Goal: Task Accomplishment & Management: Use online tool/utility

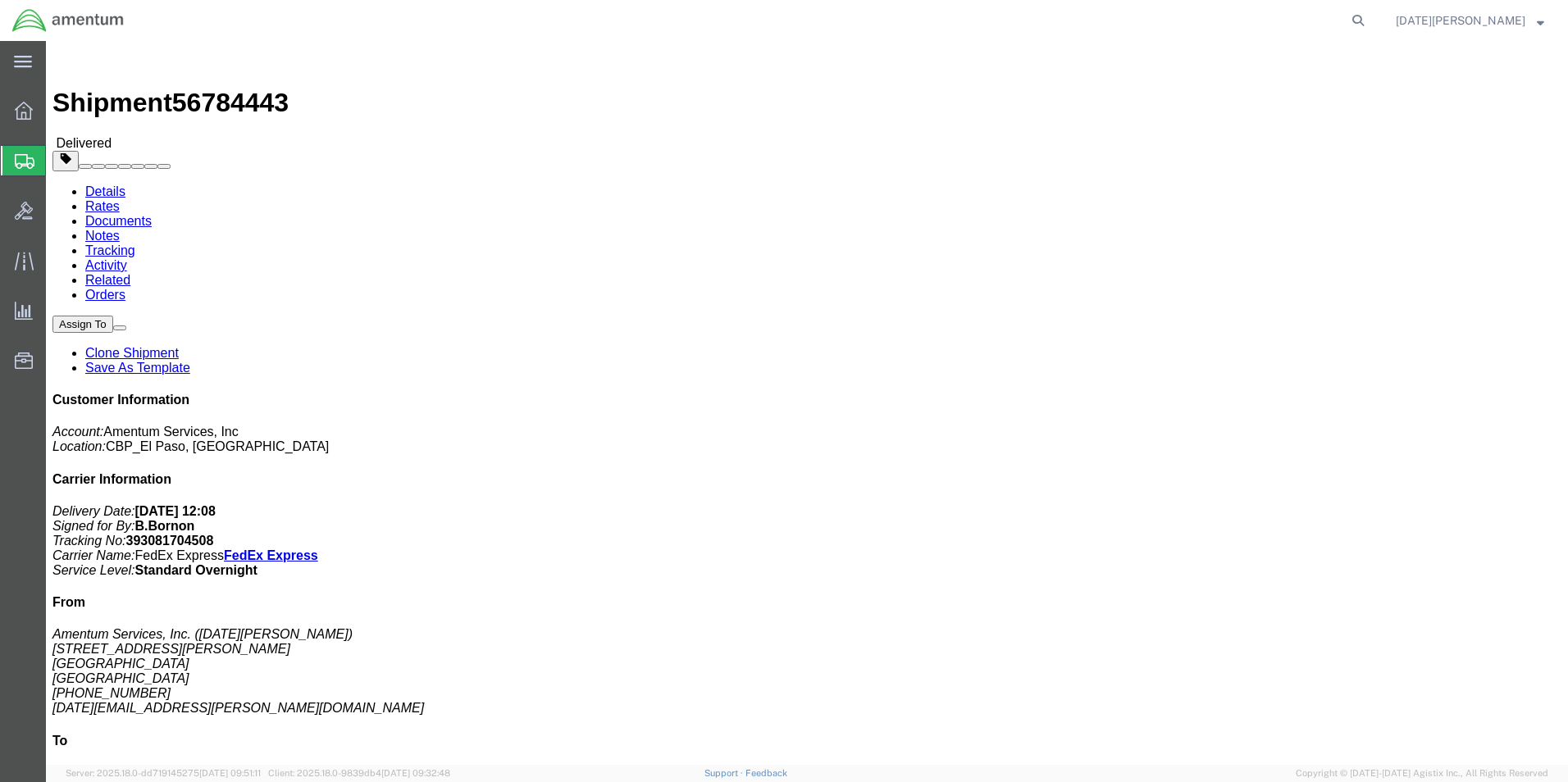
click at [0, 0] on span "Create from Template" at bounding box center [0, 0] width 0 height 0
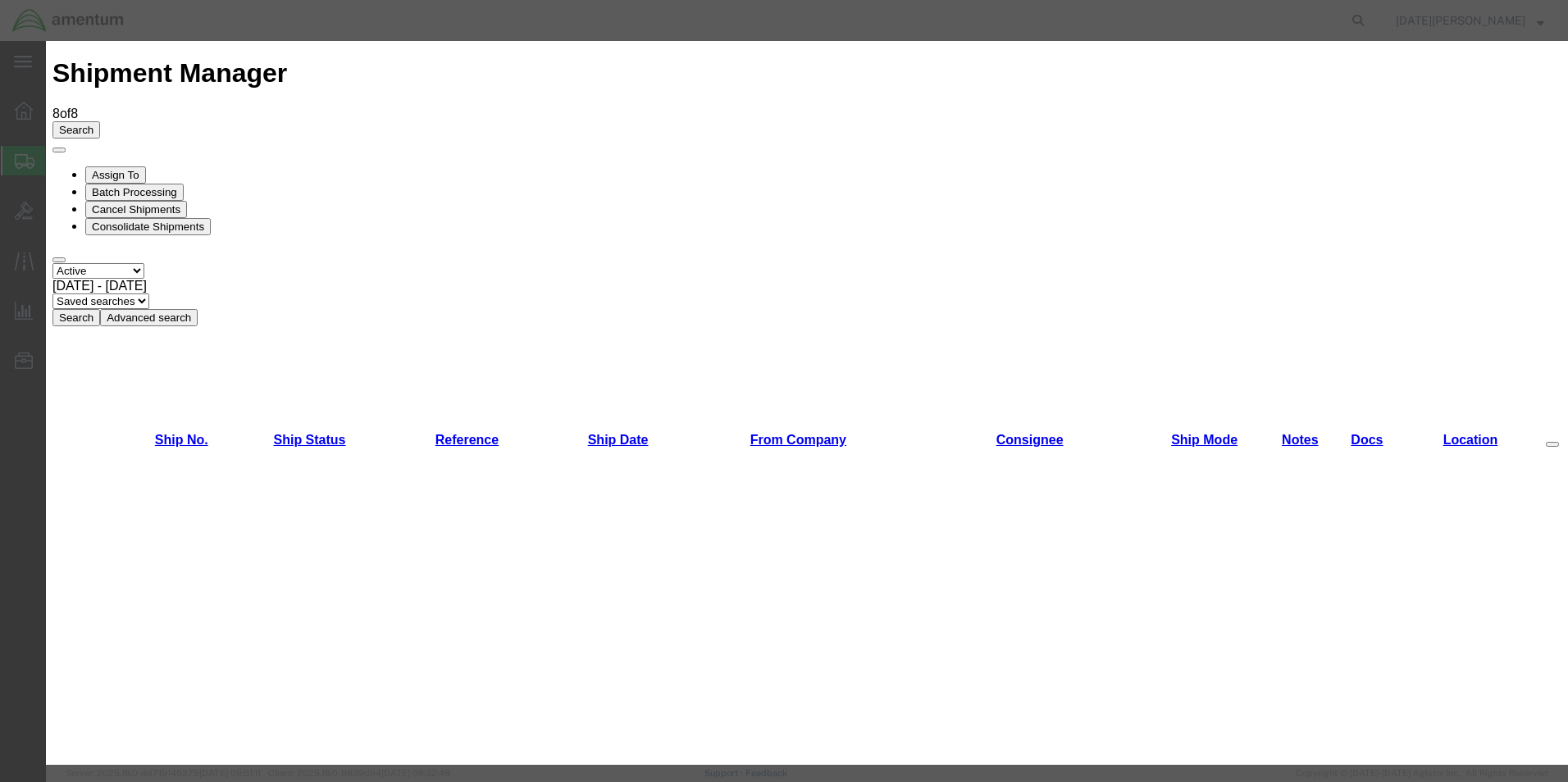
scroll to position [1148, 0]
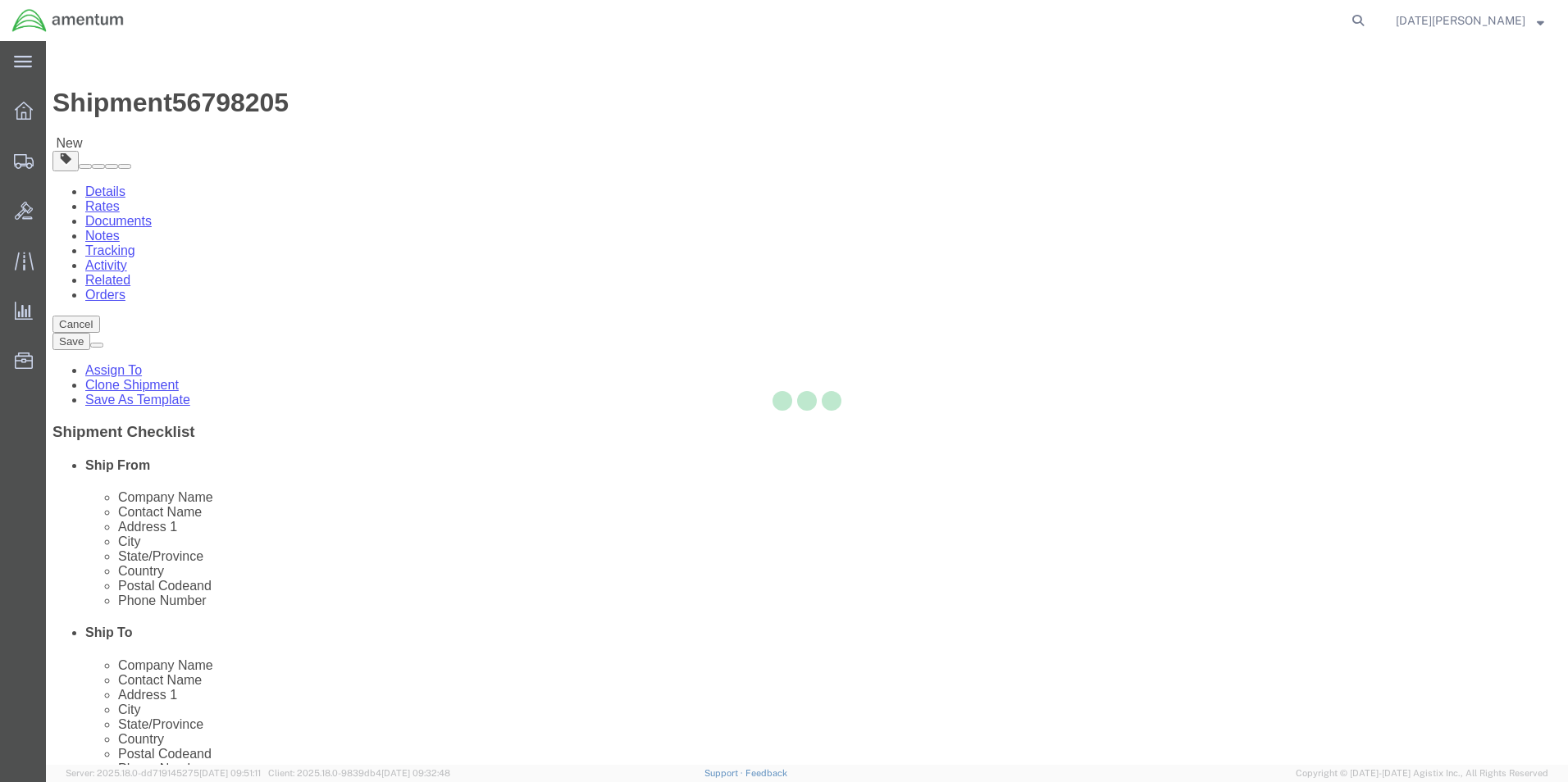
select select "49939"
select select "49945"
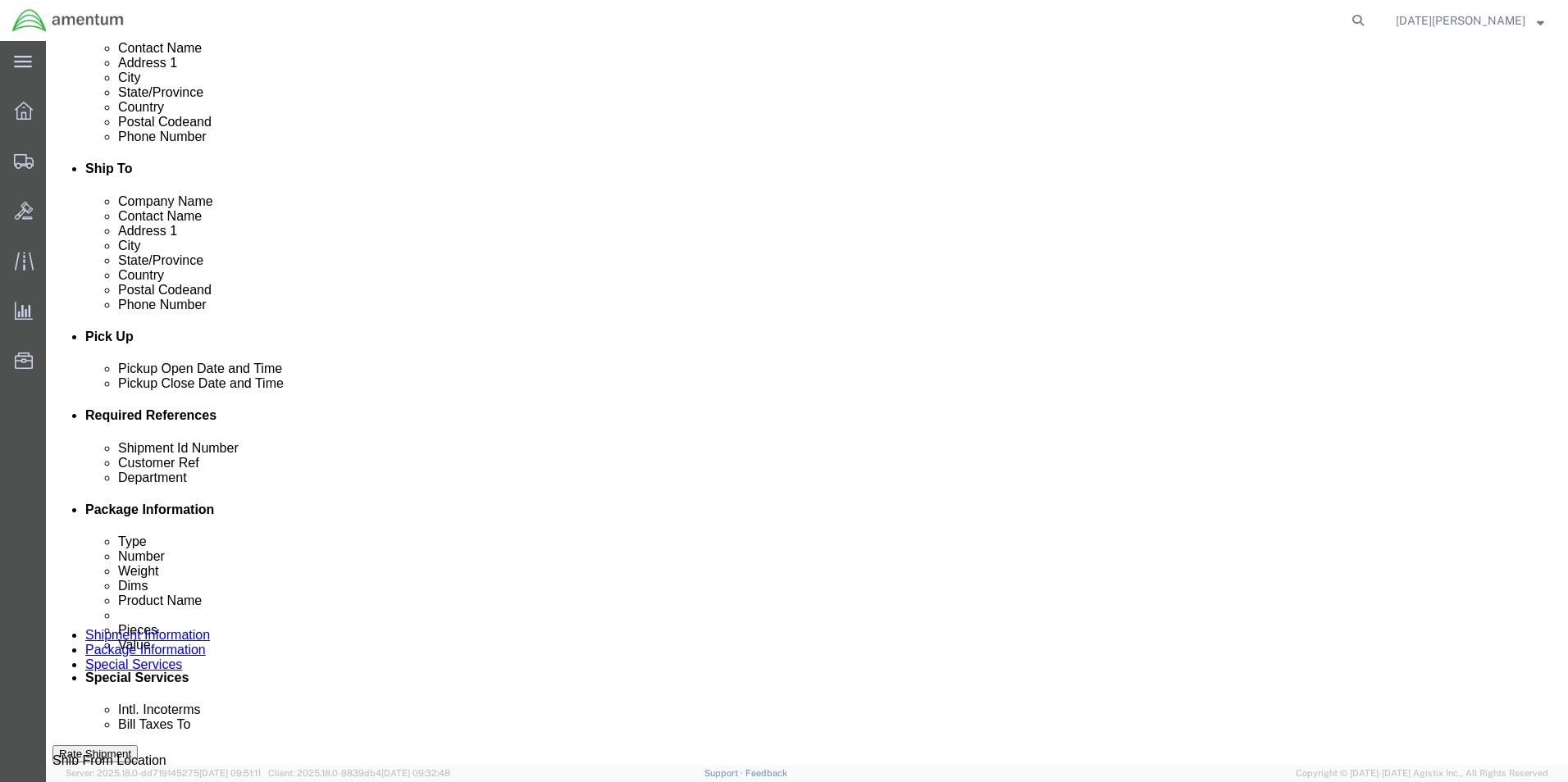
scroll to position [574, 0]
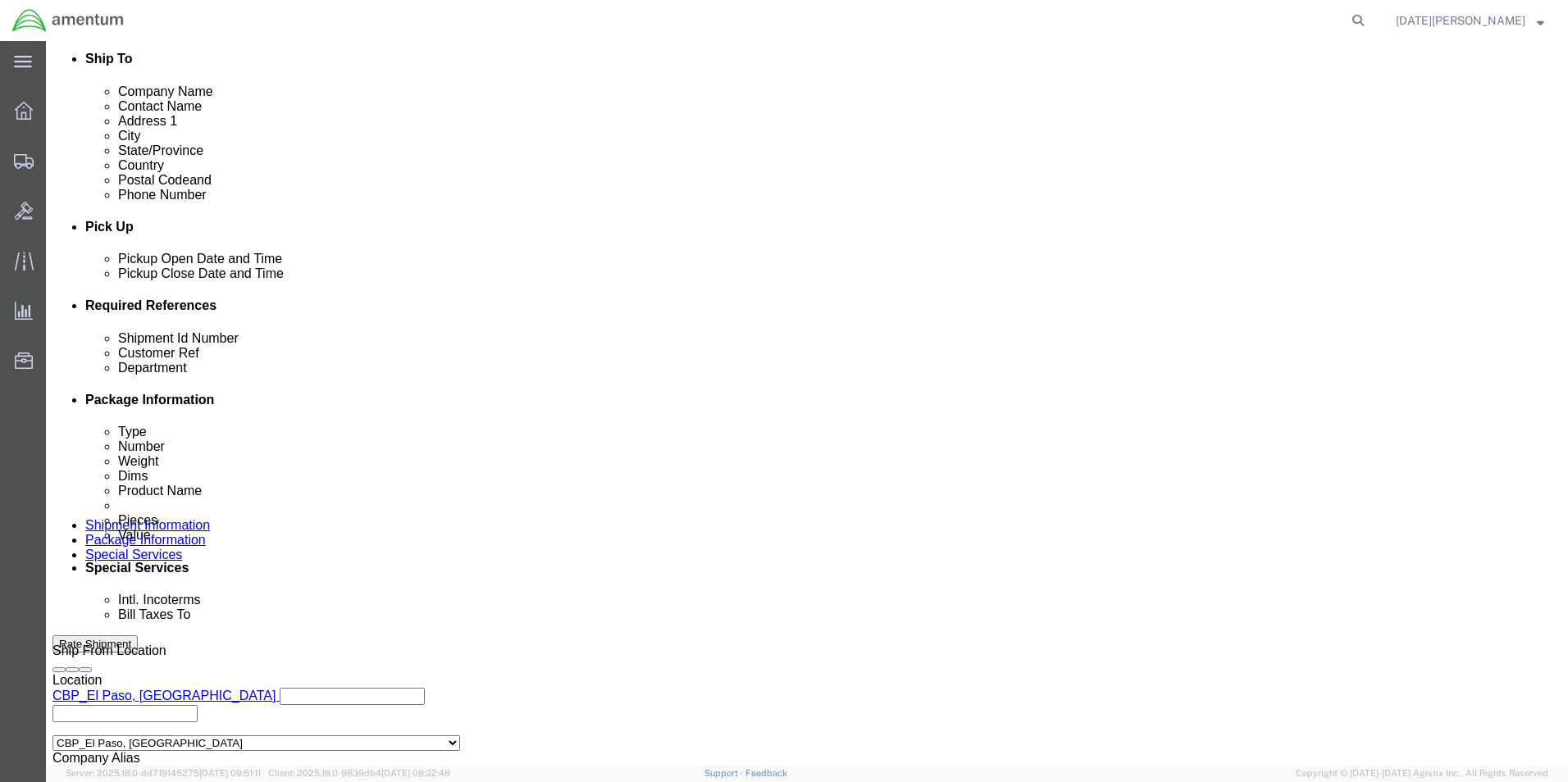
click input "text"
type input "96414"
drag, startPoint x: 1019, startPoint y: 438, endPoint x: 711, endPoint y: 442, distance: 308.0
click div "Shipment Id Number 96414 Customer Ref 96414 Department cbp Select Account Type …"
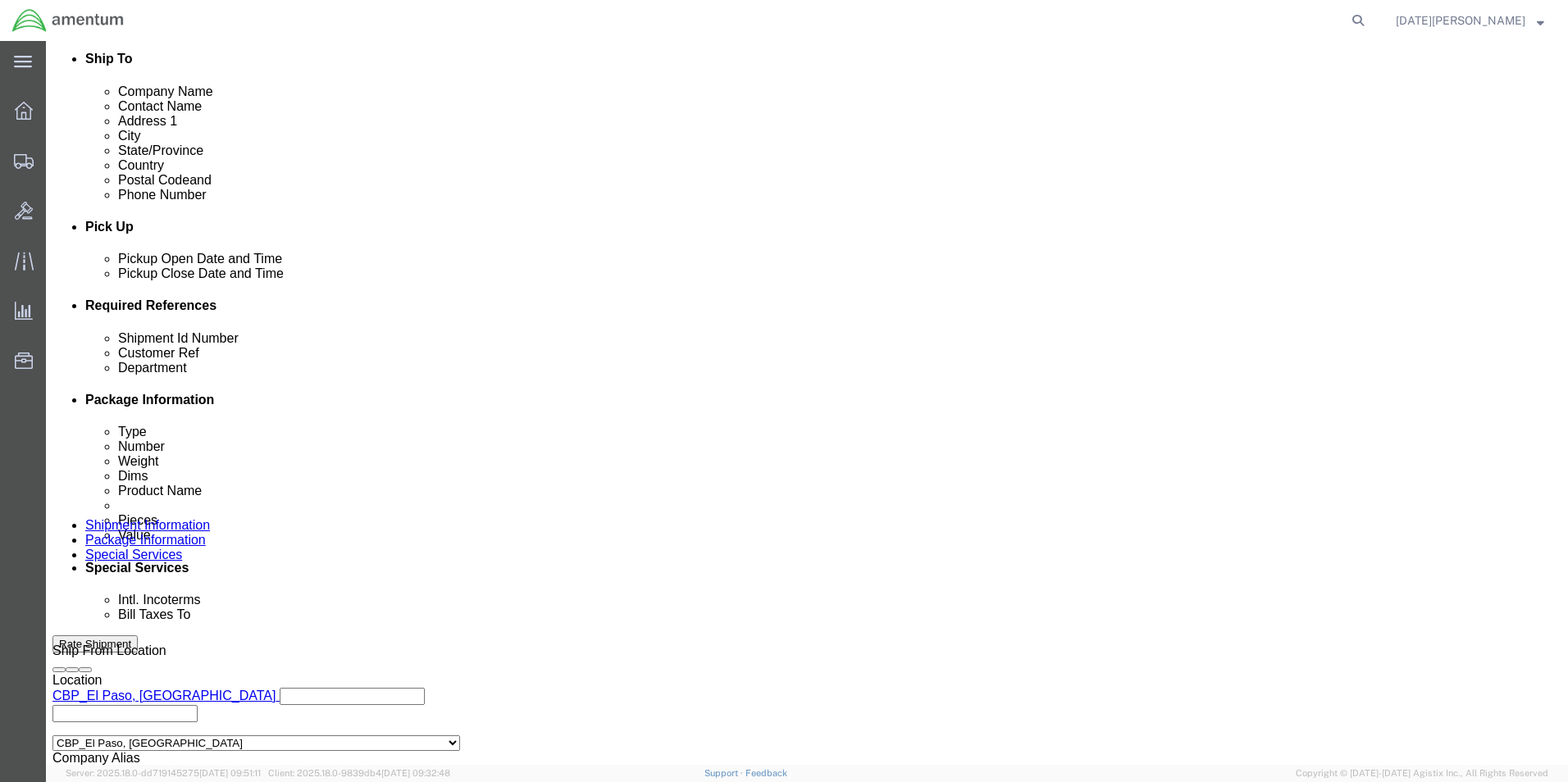
type input "CBP"
drag, startPoint x: 832, startPoint y: 345, endPoint x: 822, endPoint y: 352, distance: 12.2
click div "Ship From Location Location [GEOGRAPHIC_DATA], [GEOGRAPHIC_DATA] My Profile Loc…"
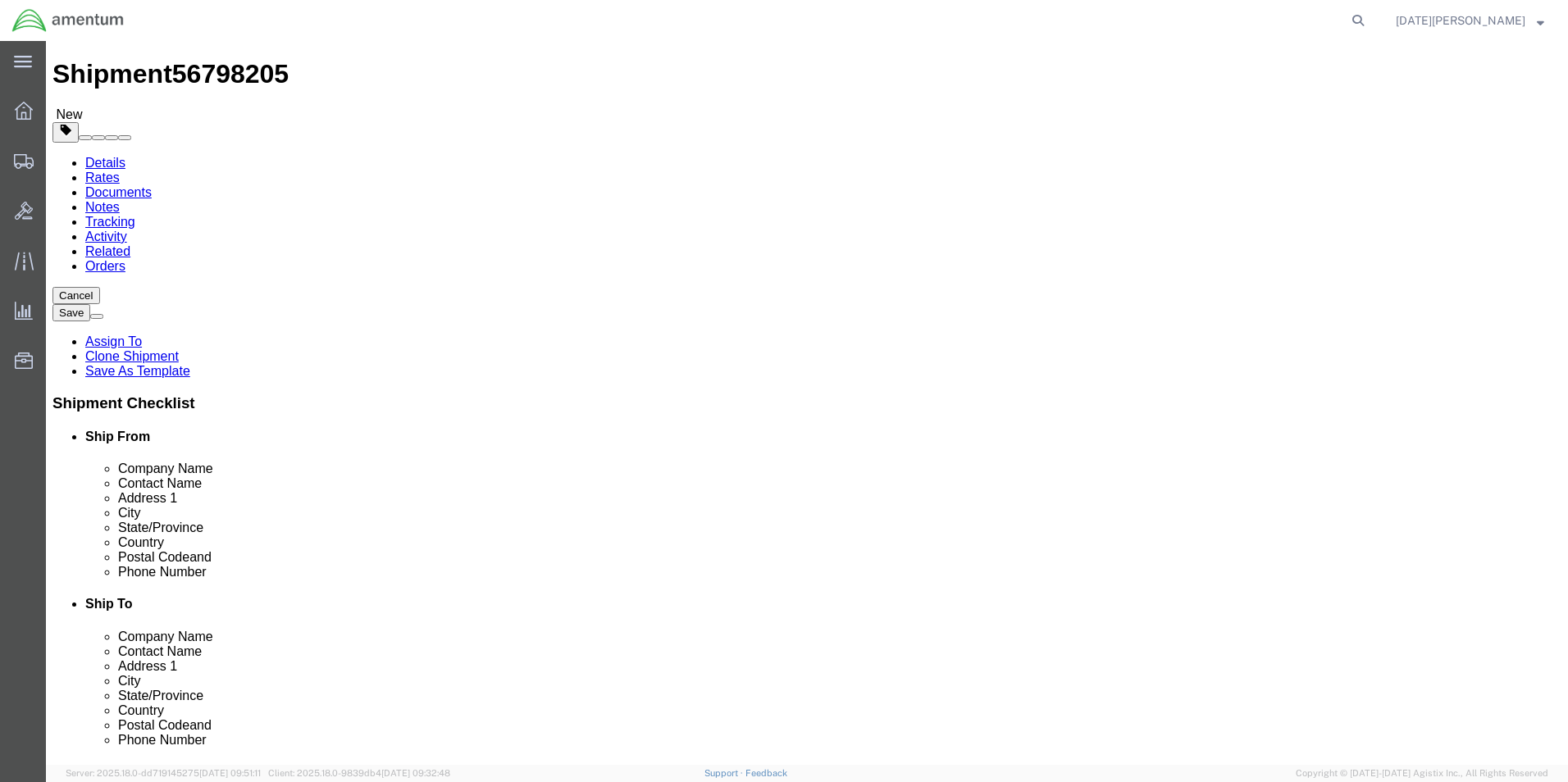
scroll to position [0, 0]
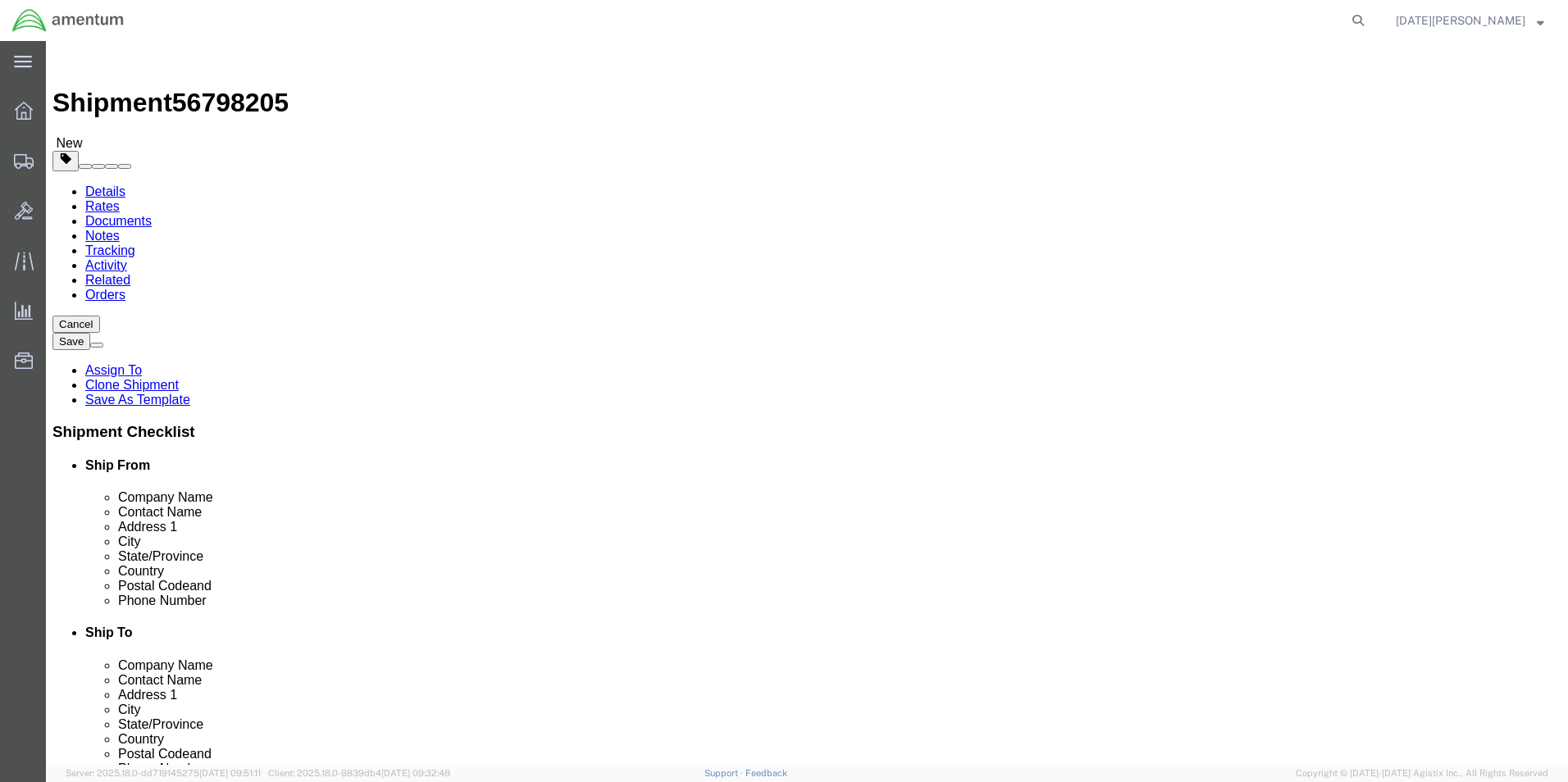
click icon
click input "text"
drag, startPoint x: 296, startPoint y: 285, endPoint x: 293, endPoint y: 300, distance: 15.3
click select "Select Bale(s) Basket(s) Bolt(s) Bottle(s) Buckets Bulk Bundle(s) Can(s) Cardbo…"
select select "SBX"
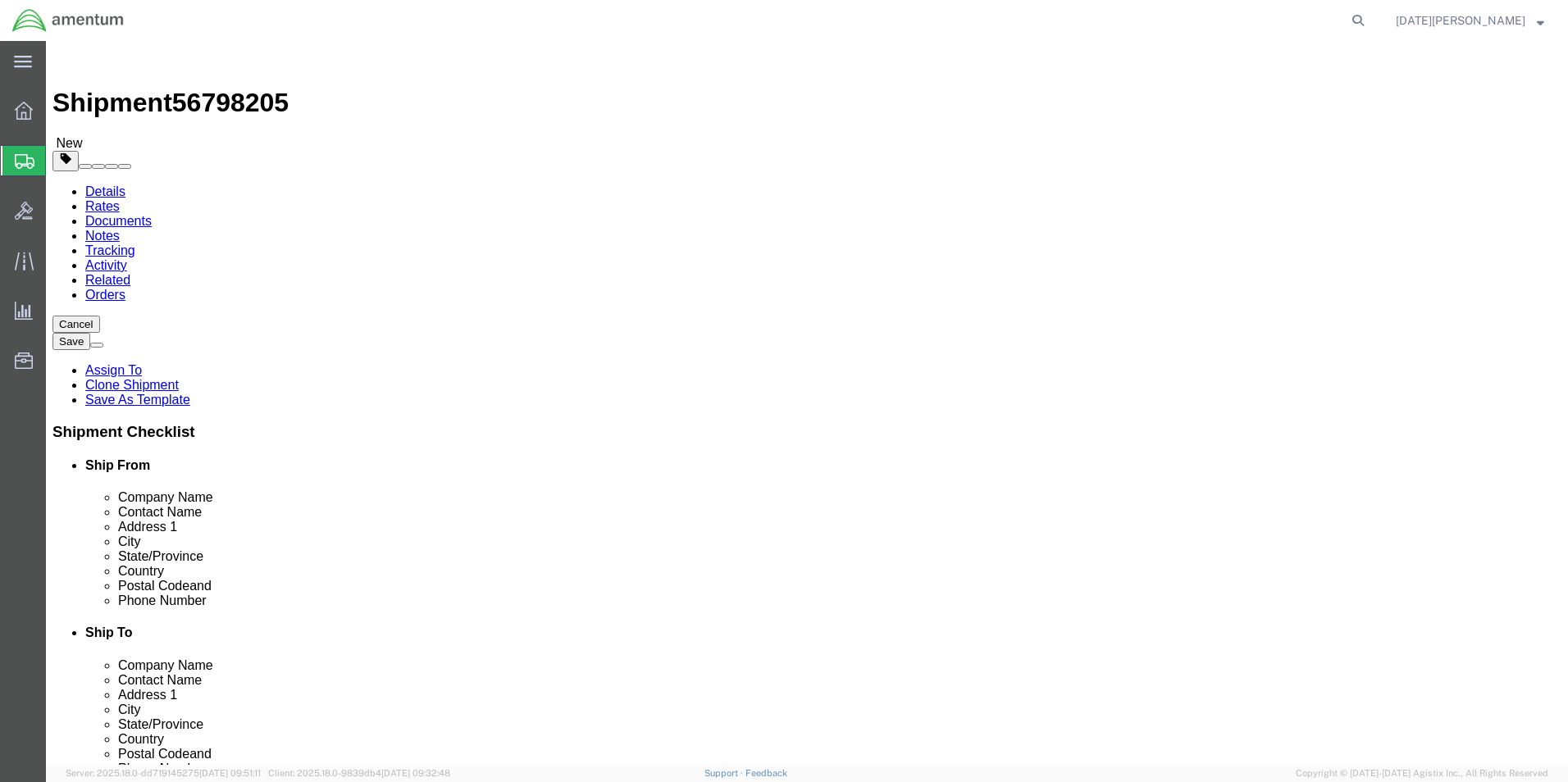
click select "Select Bale(s) Basket(s) Bolt(s) Bottle(s) Buckets Bulk Bundle(s) Can(s) Cardbo…"
type input "12.25"
type input "11.00"
type input "1.50"
drag, startPoint x: 263, startPoint y: 379, endPoint x: -4, endPoint y: 388, distance: 267.2
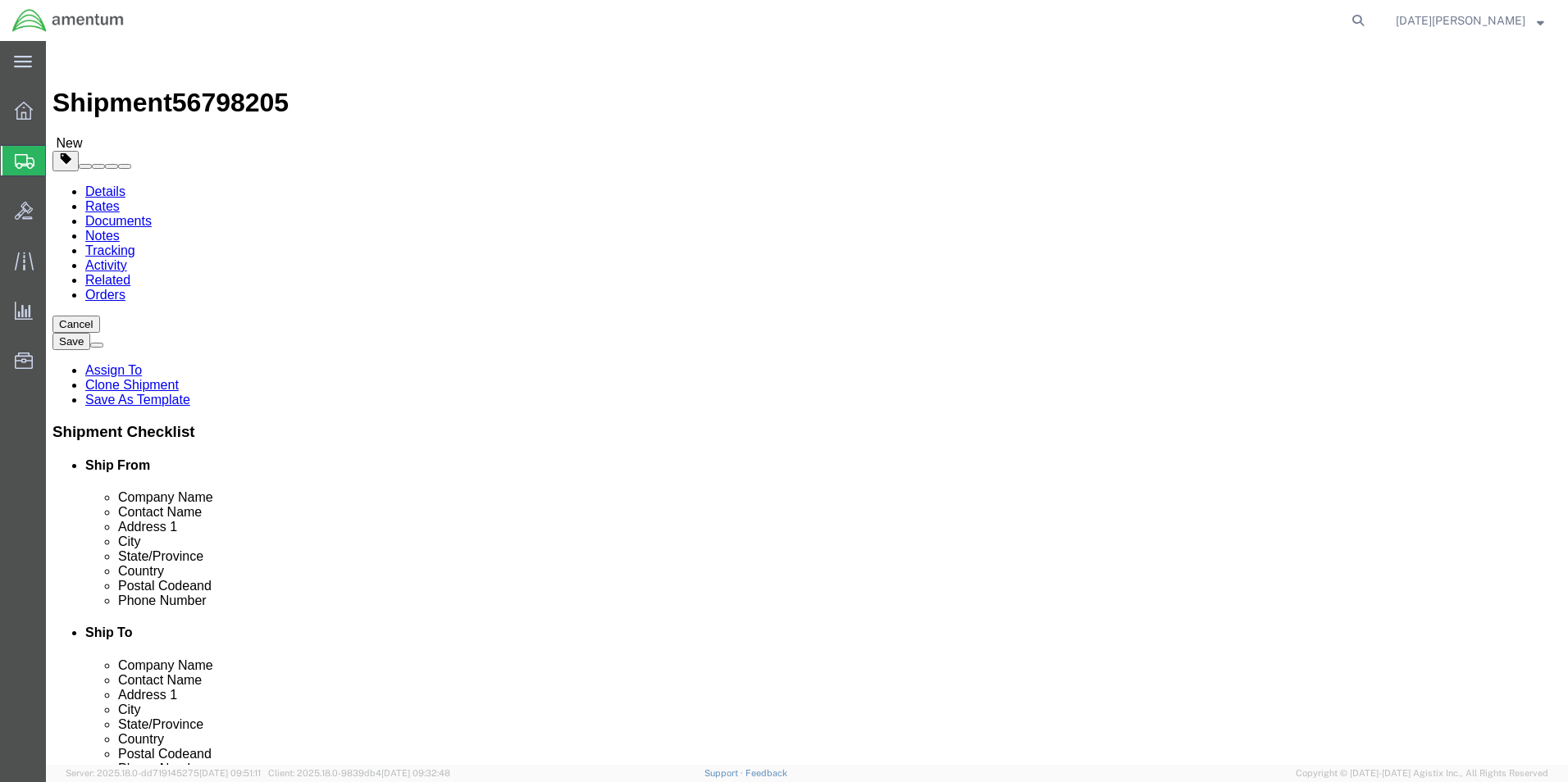
click html "Shipment 56798205 New Details Rates Documents Notes Tracking Activity Related O…"
type input "0.60"
click span
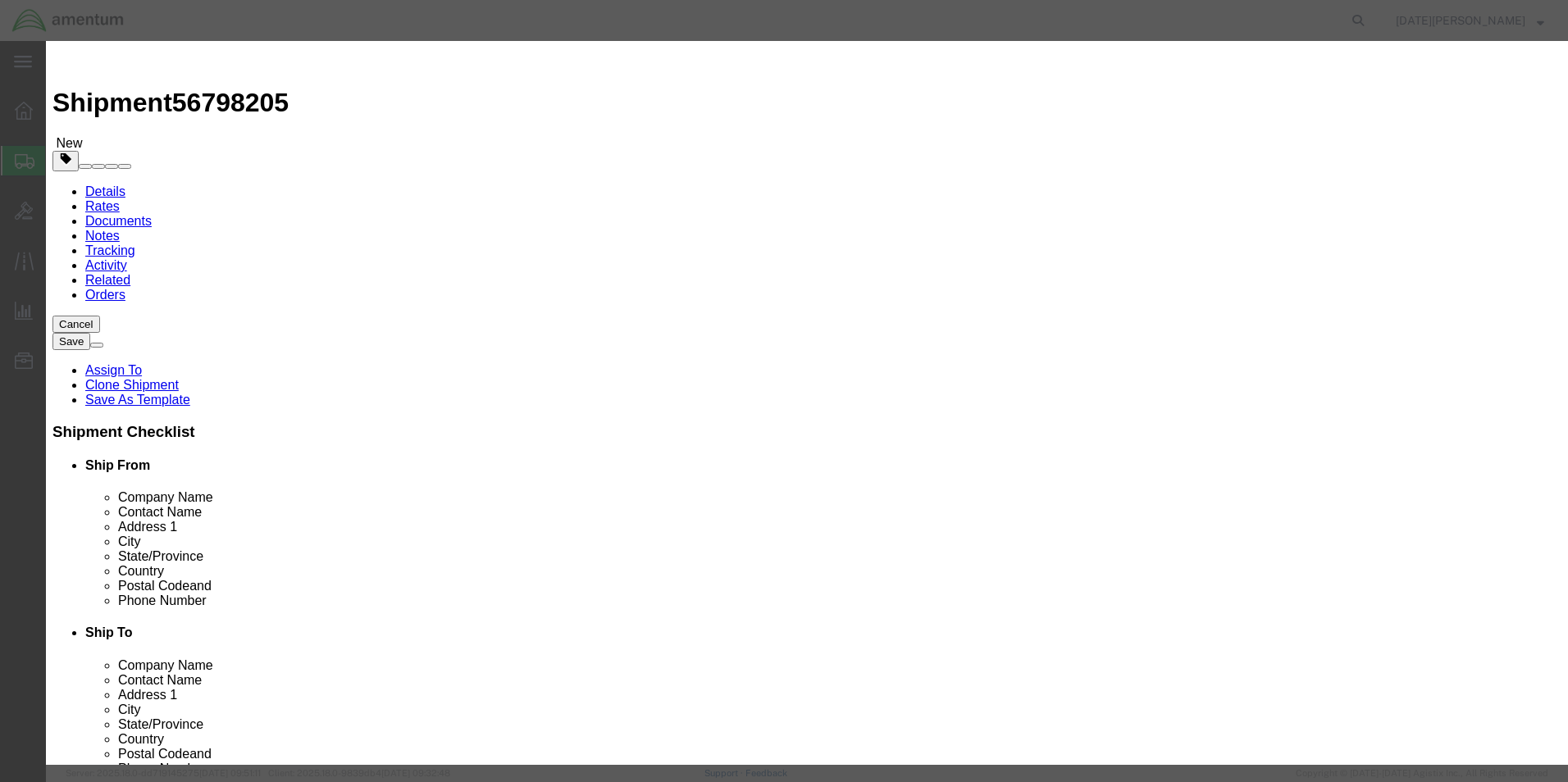
click input "text"
type input "AIRCRAFT HARDWARE"
type input "2"
type input "50"
select select "USD"
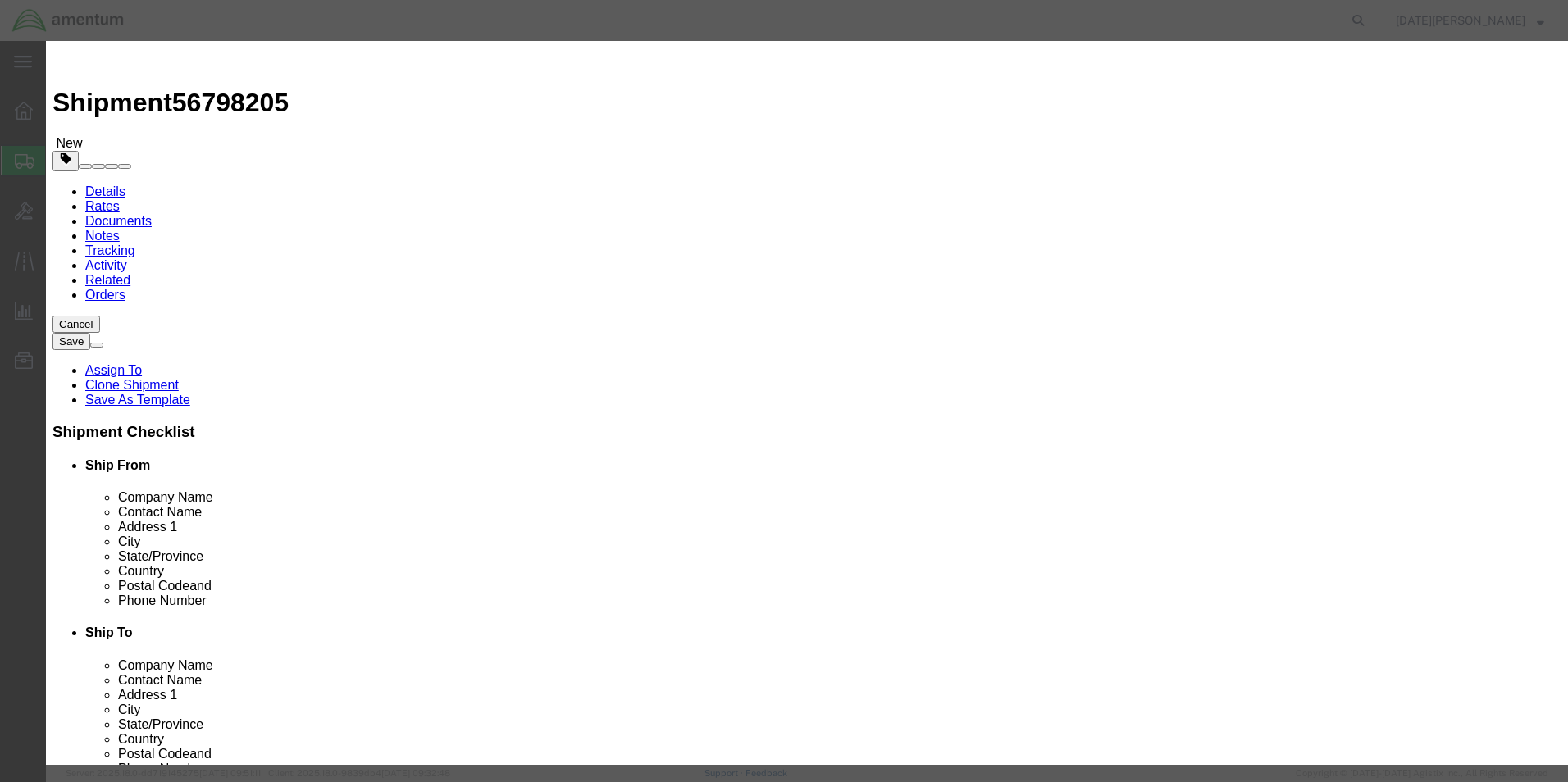
click button "Save & Close"
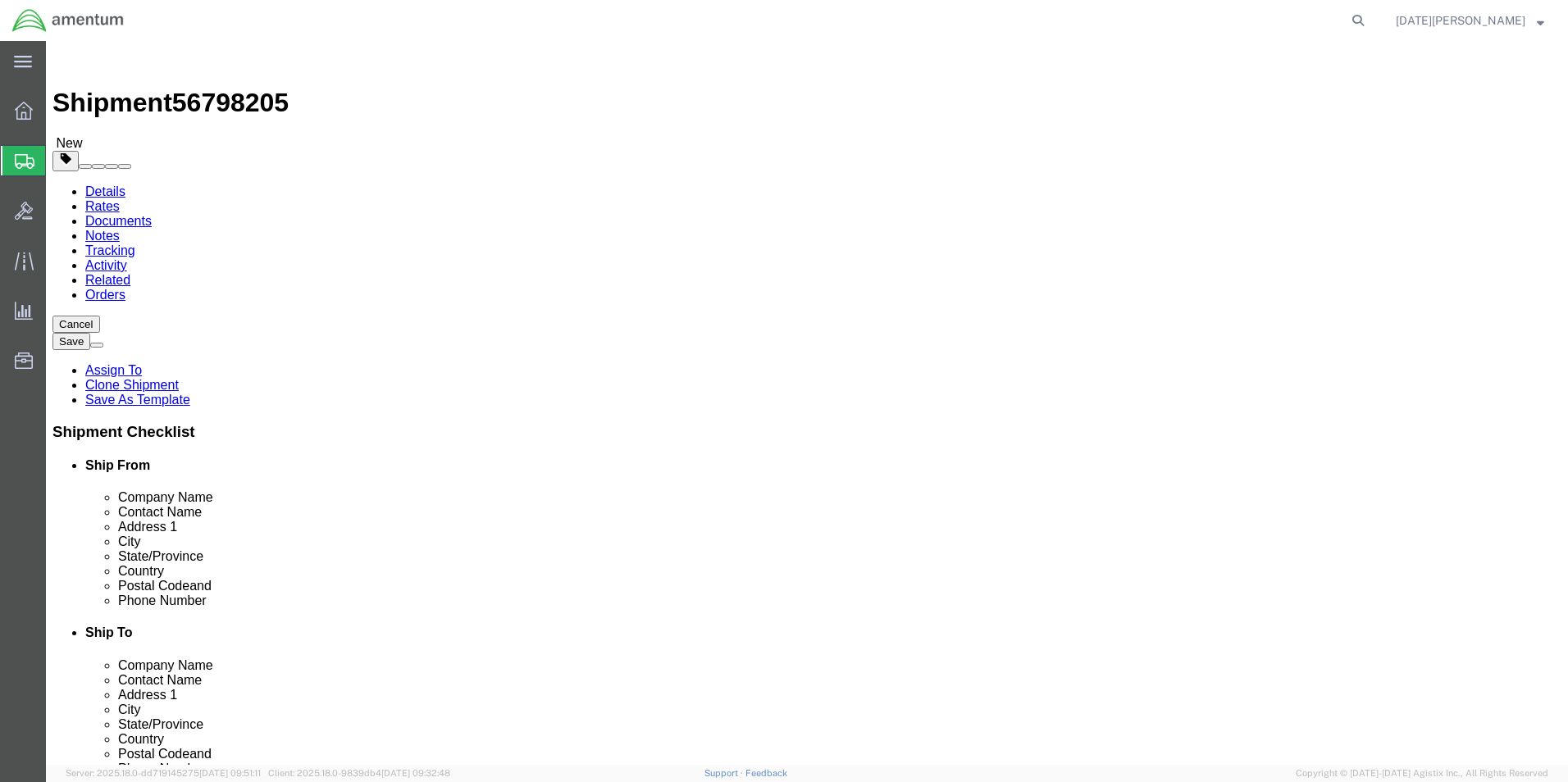
drag, startPoint x: 1355, startPoint y: 736, endPoint x: 1307, endPoint y: 695, distance: 63.1
click button "Rate Shipment"
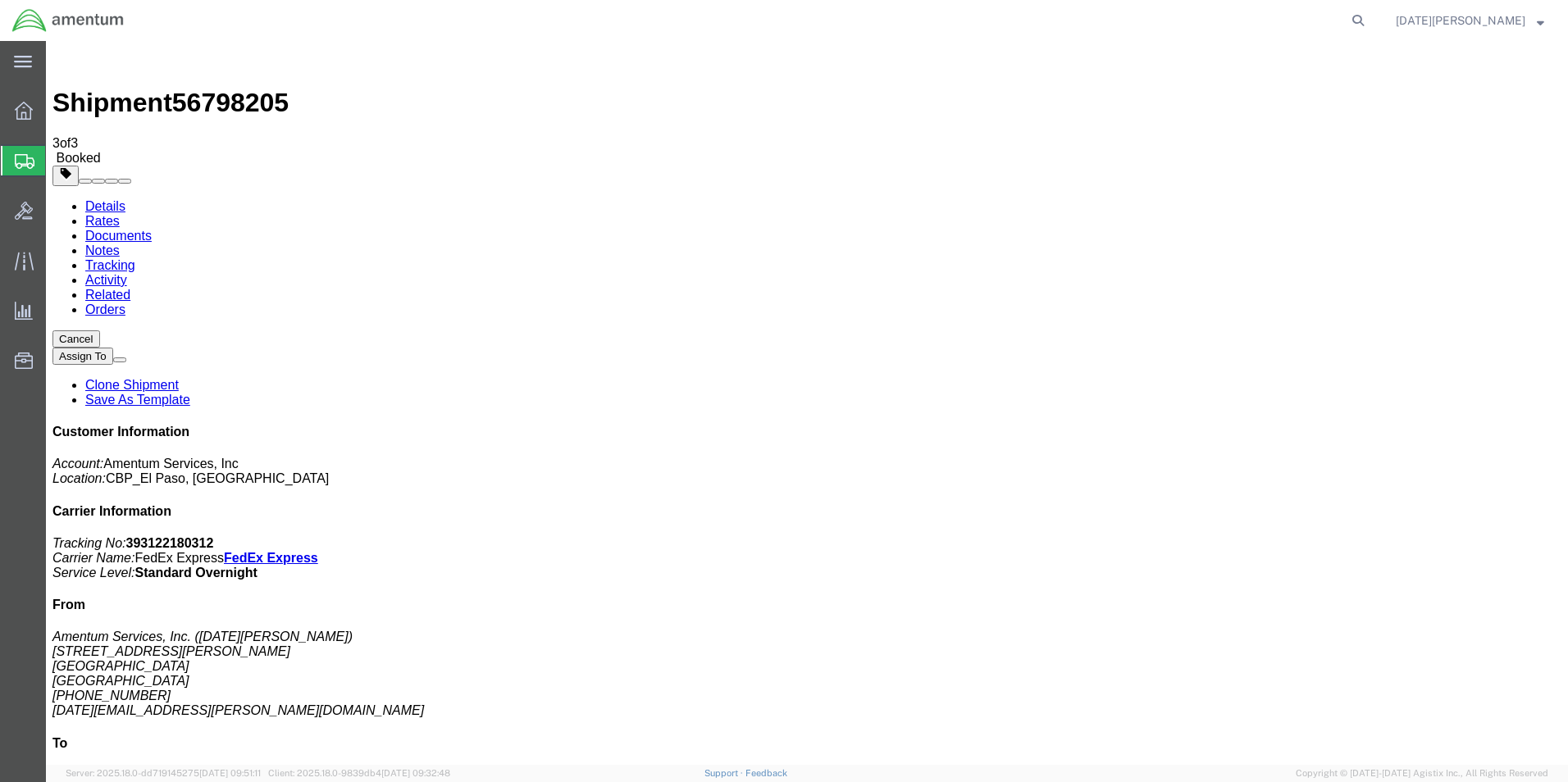
drag, startPoint x: 685, startPoint y: 292, endPoint x: 714, endPoint y: 445, distance: 155.7
click at [0, 0] on span "Create from Template" at bounding box center [0, 0] width 0 height 0
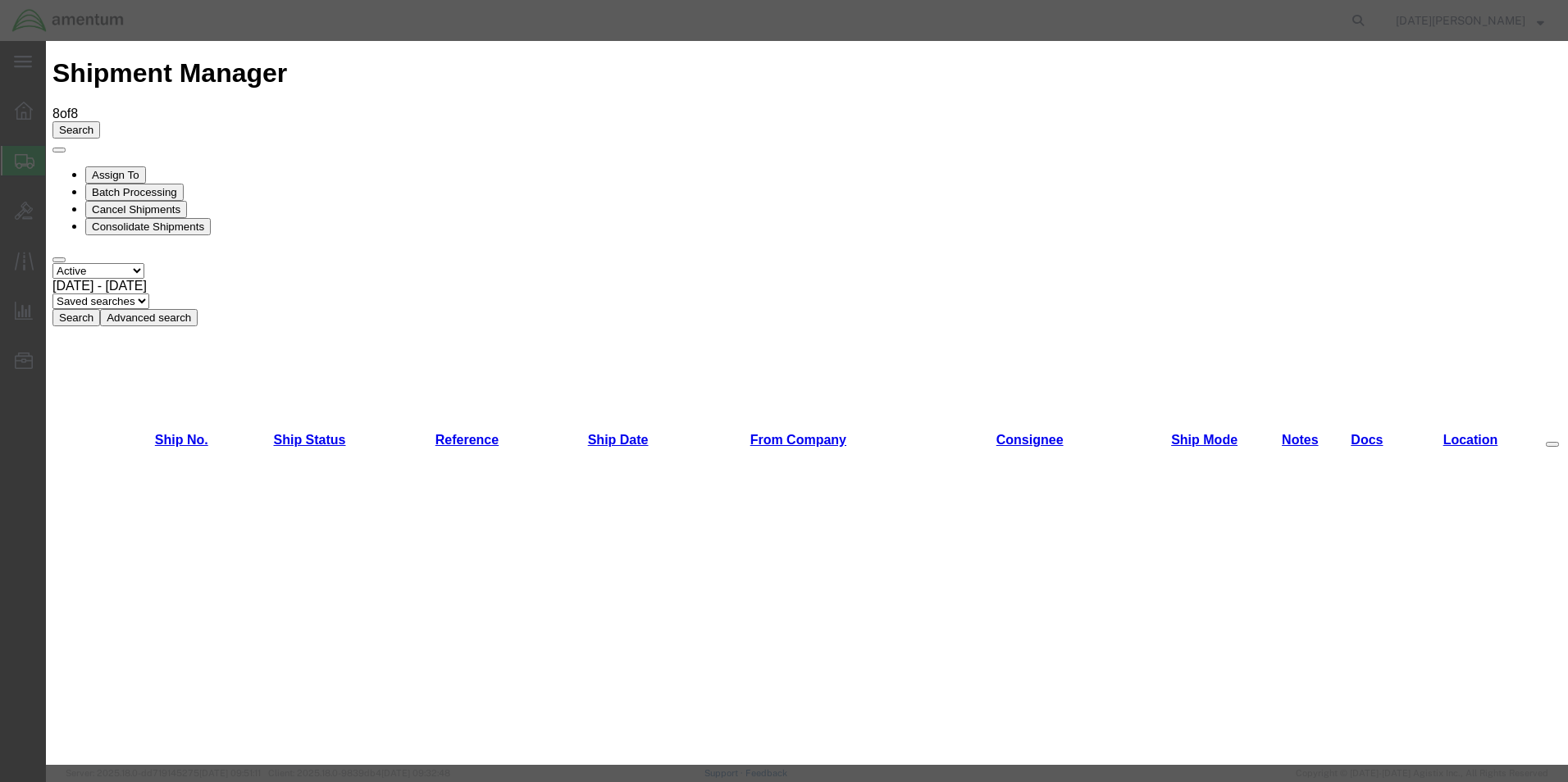
scroll to position [984, 0]
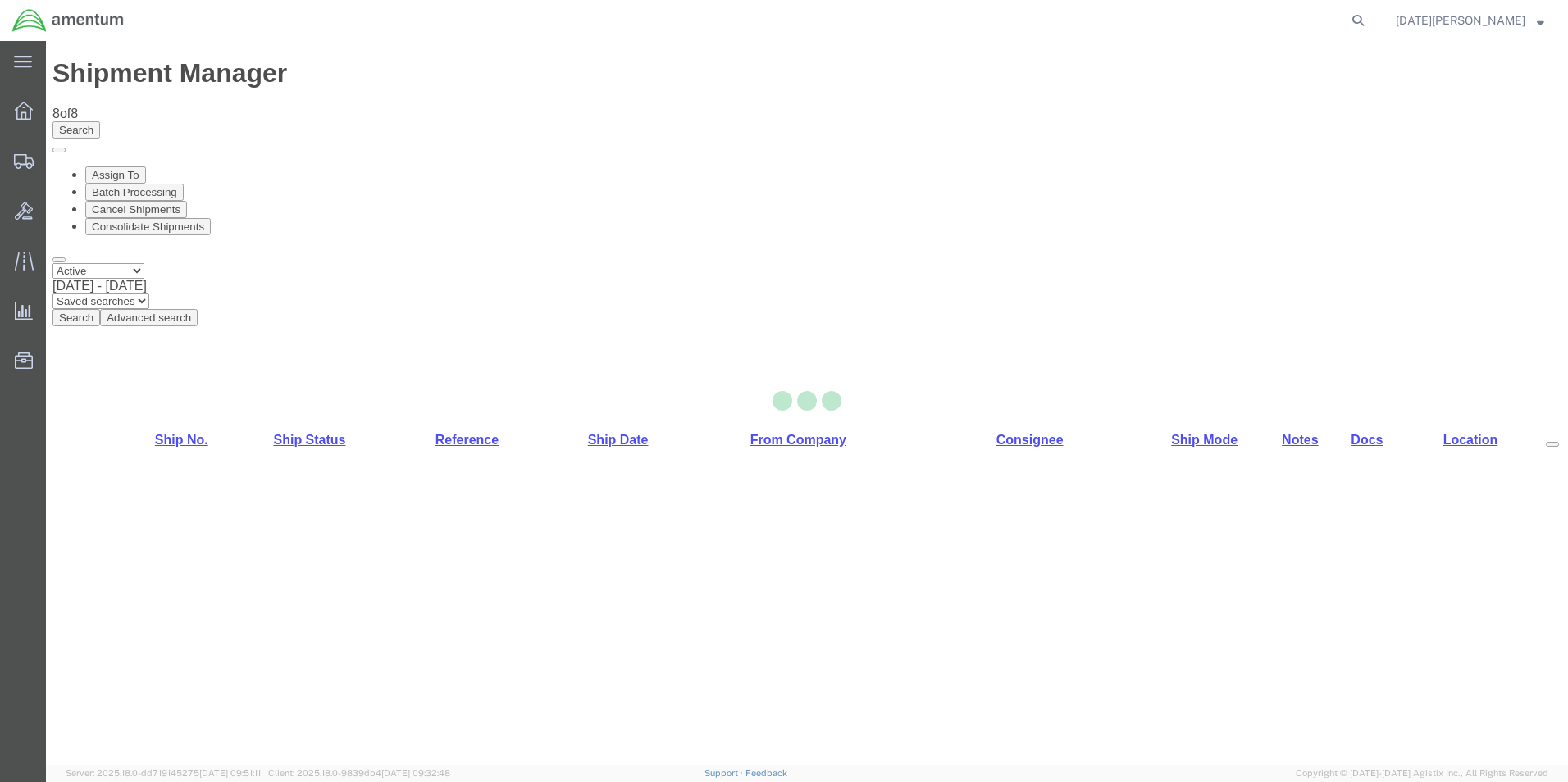
select select "49939"
select select "49949"
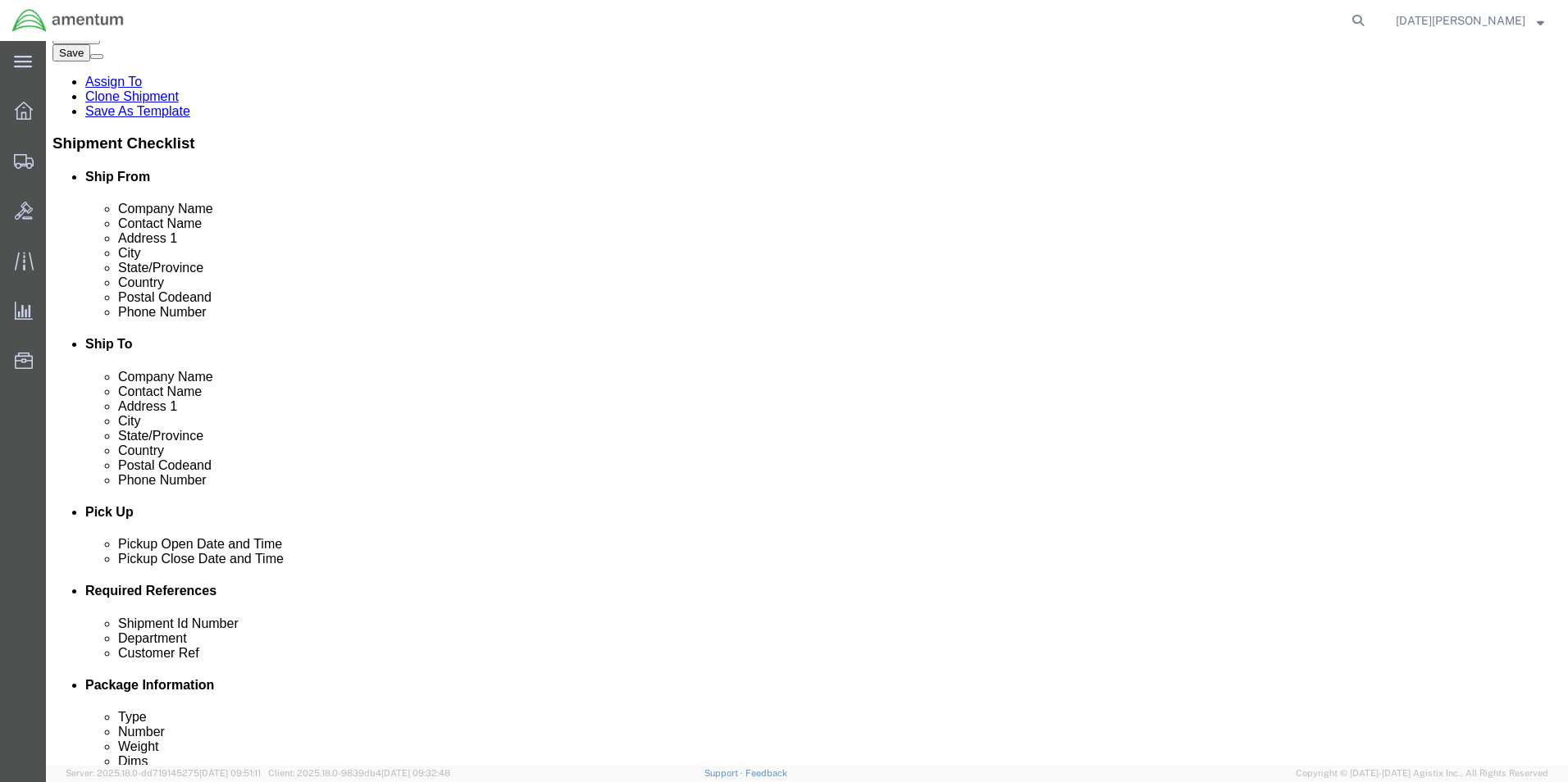
scroll to position [492, 0]
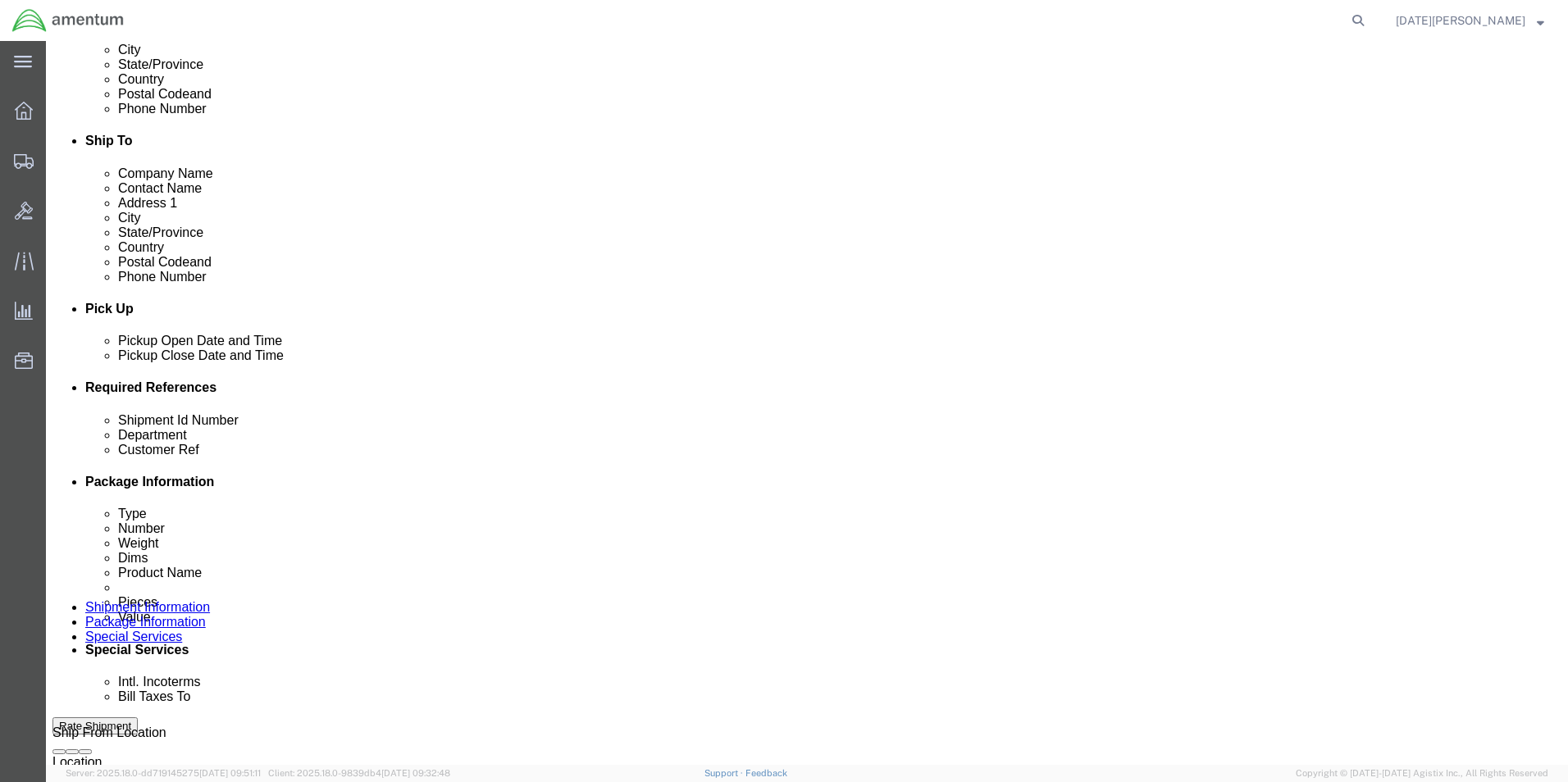
drag, startPoint x: 340, startPoint y: 518, endPoint x: 104, endPoint y: 508, distance: 236.2
click div "Shipment Id Number USAGE# Department CBP Customer Ref USAGE# Select Account Typ…"
type input "96450"
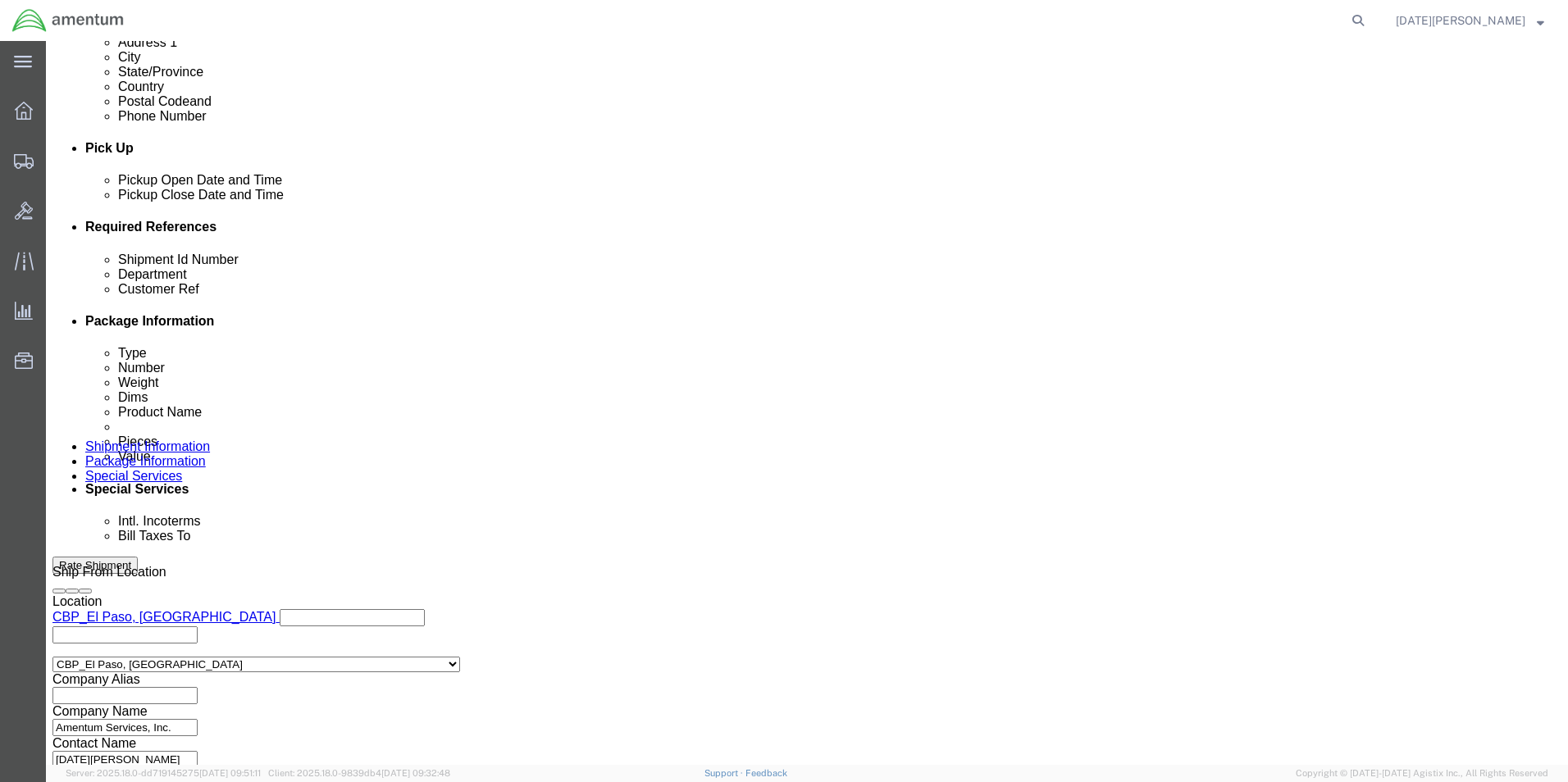
scroll to position [684, 0]
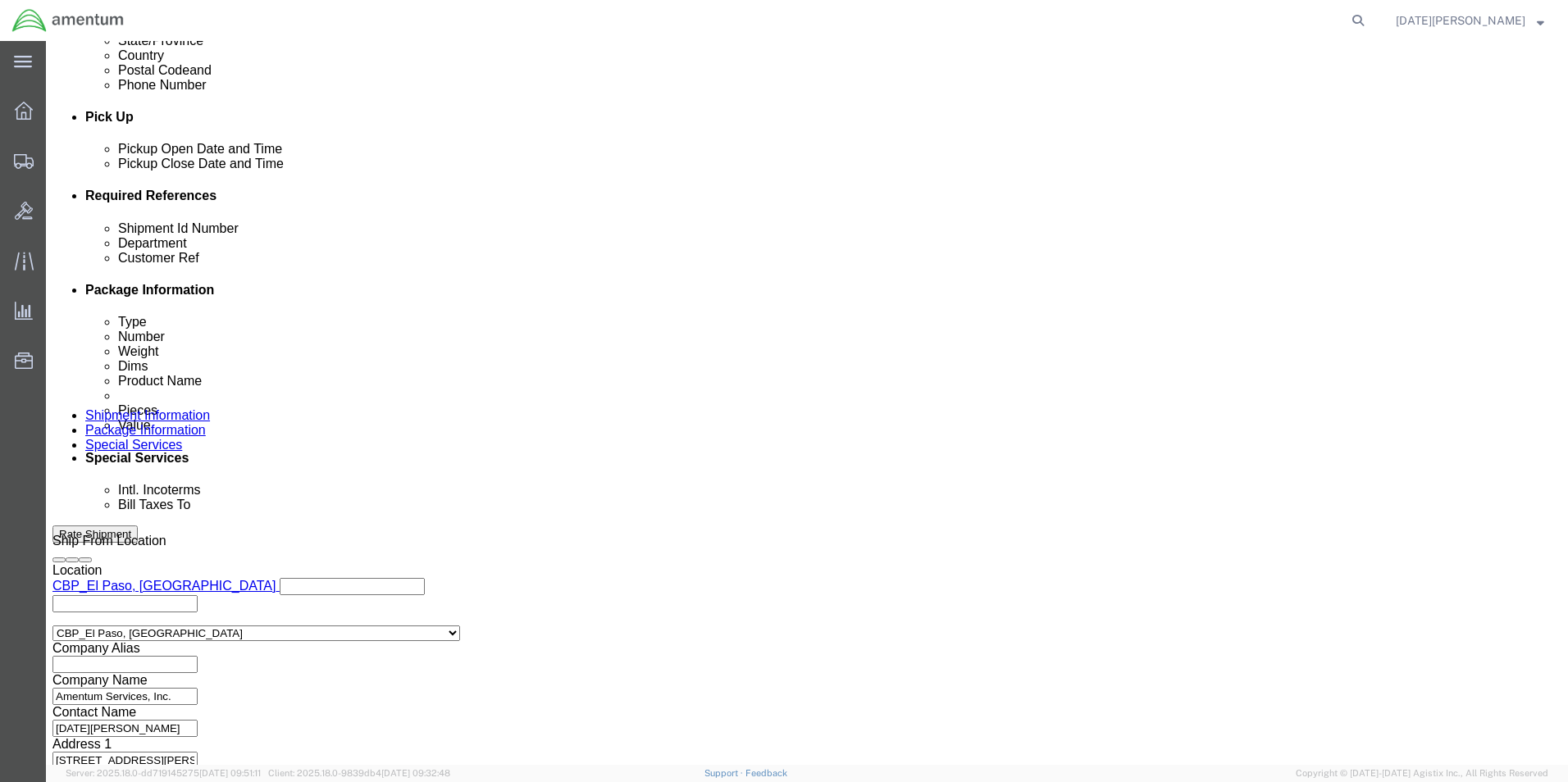
click button "Continue"
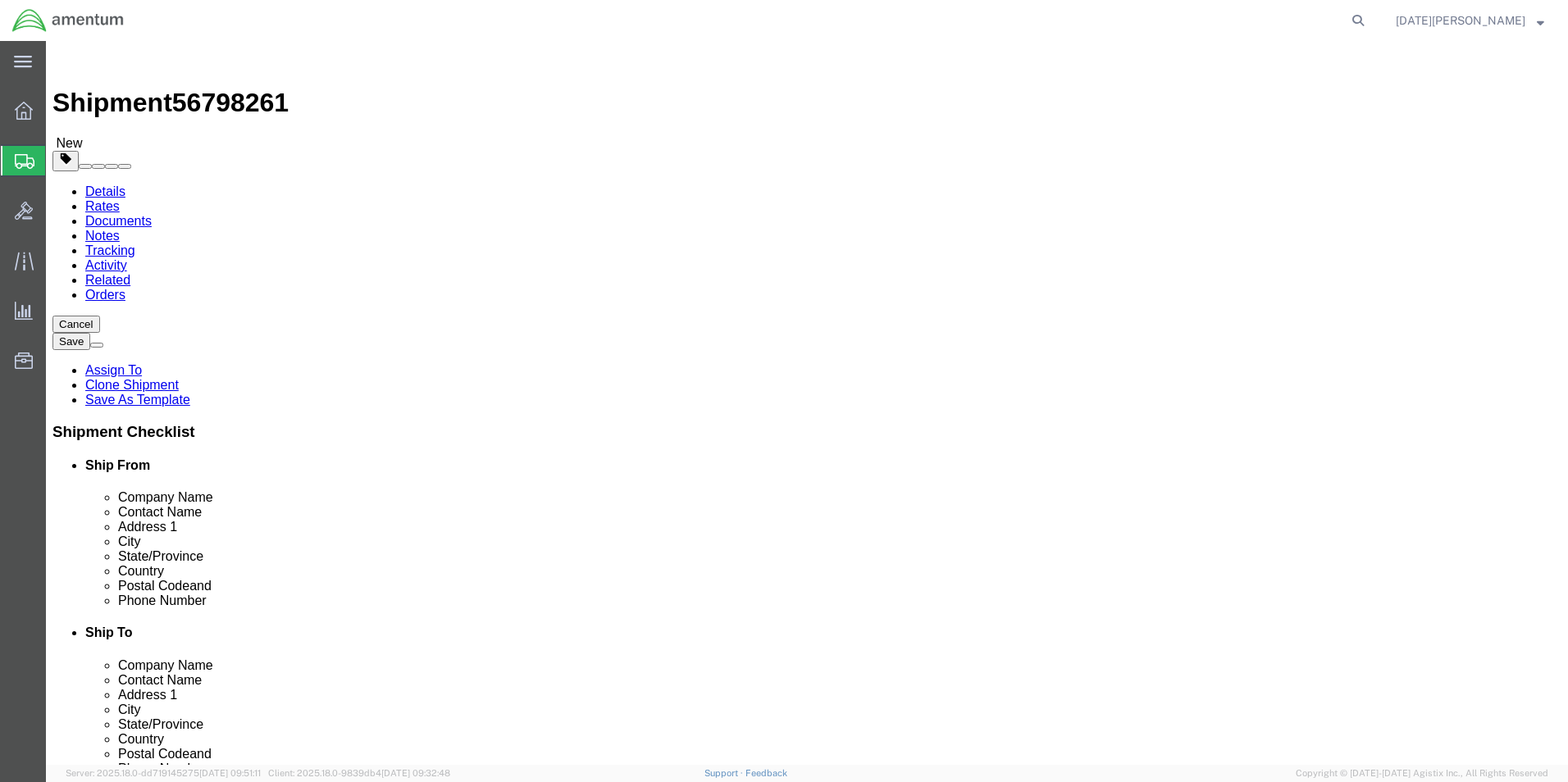
drag, startPoint x: 277, startPoint y: 351, endPoint x: 179, endPoint y: 357, distance: 98.2
click div "Dimensions Length 8.00 x Width 8.00 x Height 6.00 Select cm ft in"
type input "18"
type input "12"
type input "10"
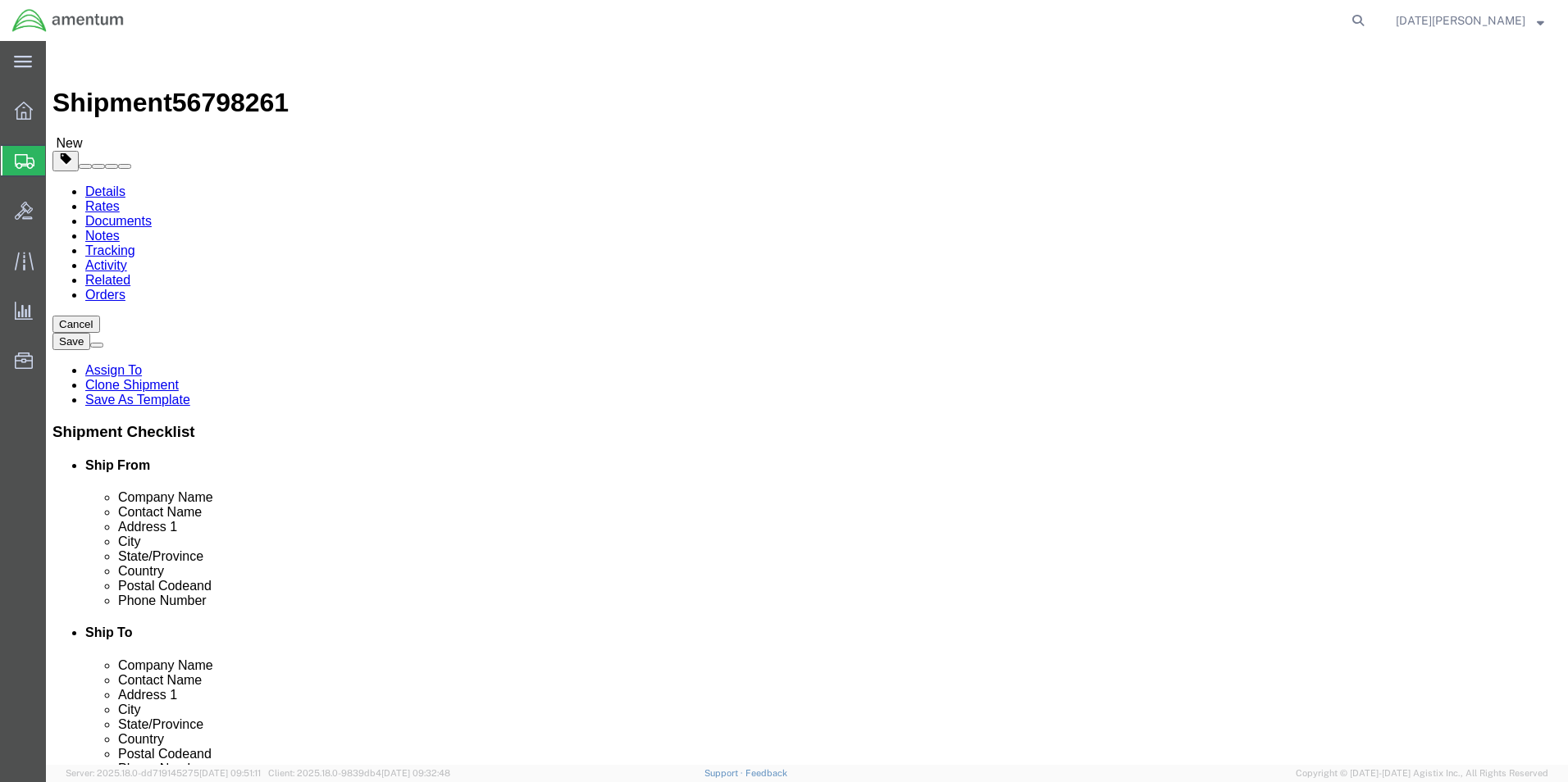
type input "15.35"
click dd "12.00 Each"
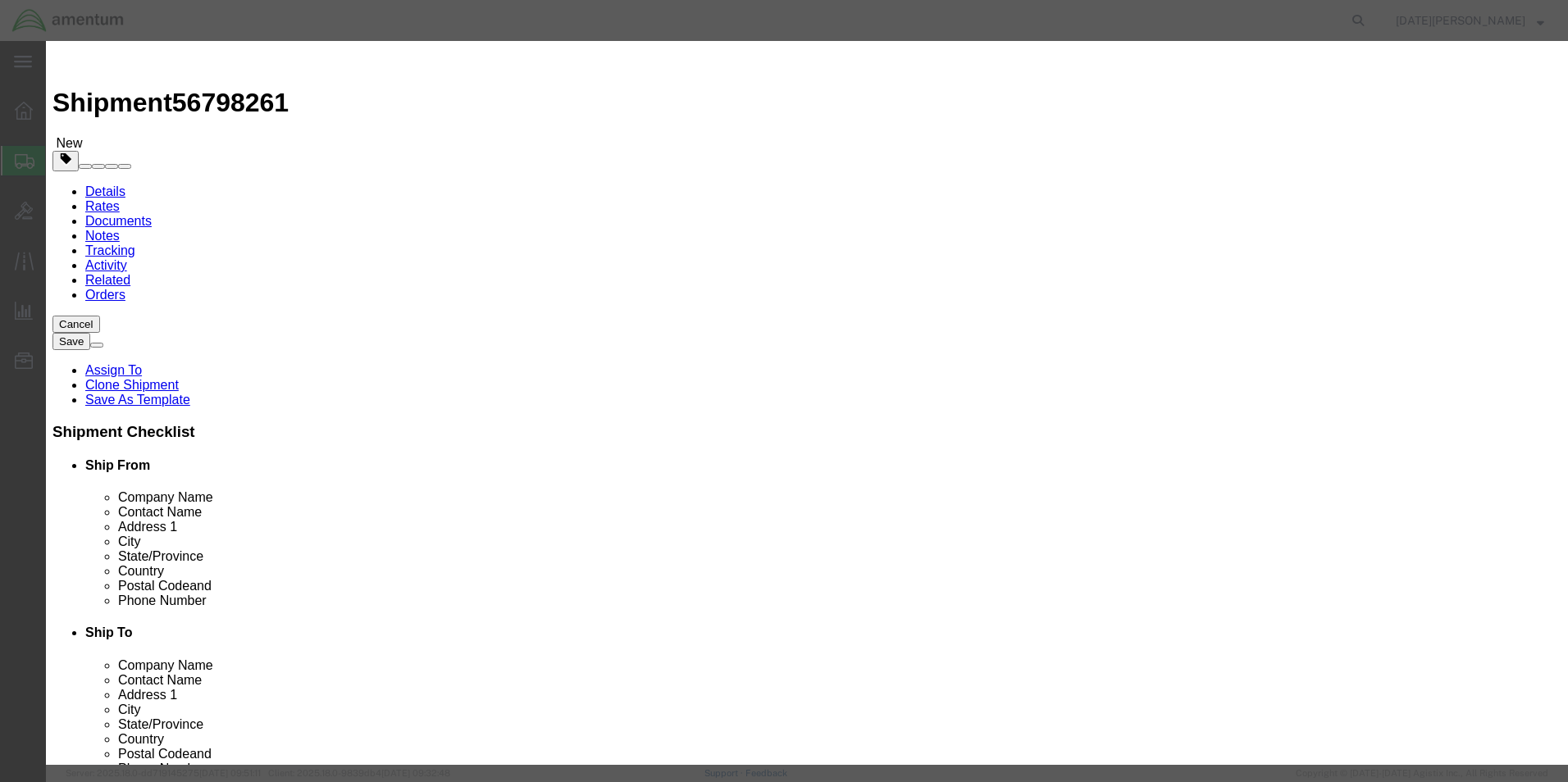
drag, startPoint x: 608, startPoint y: 122, endPoint x: 410, endPoint y: 146, distance: 199.4
click div "Product Name PAINT BRUSHES Pieces 12.00 Select Bag Barrels 100Board Feet Bottle…"
type input "A/C COMPRESSOR"
type input "1"
type input "5"
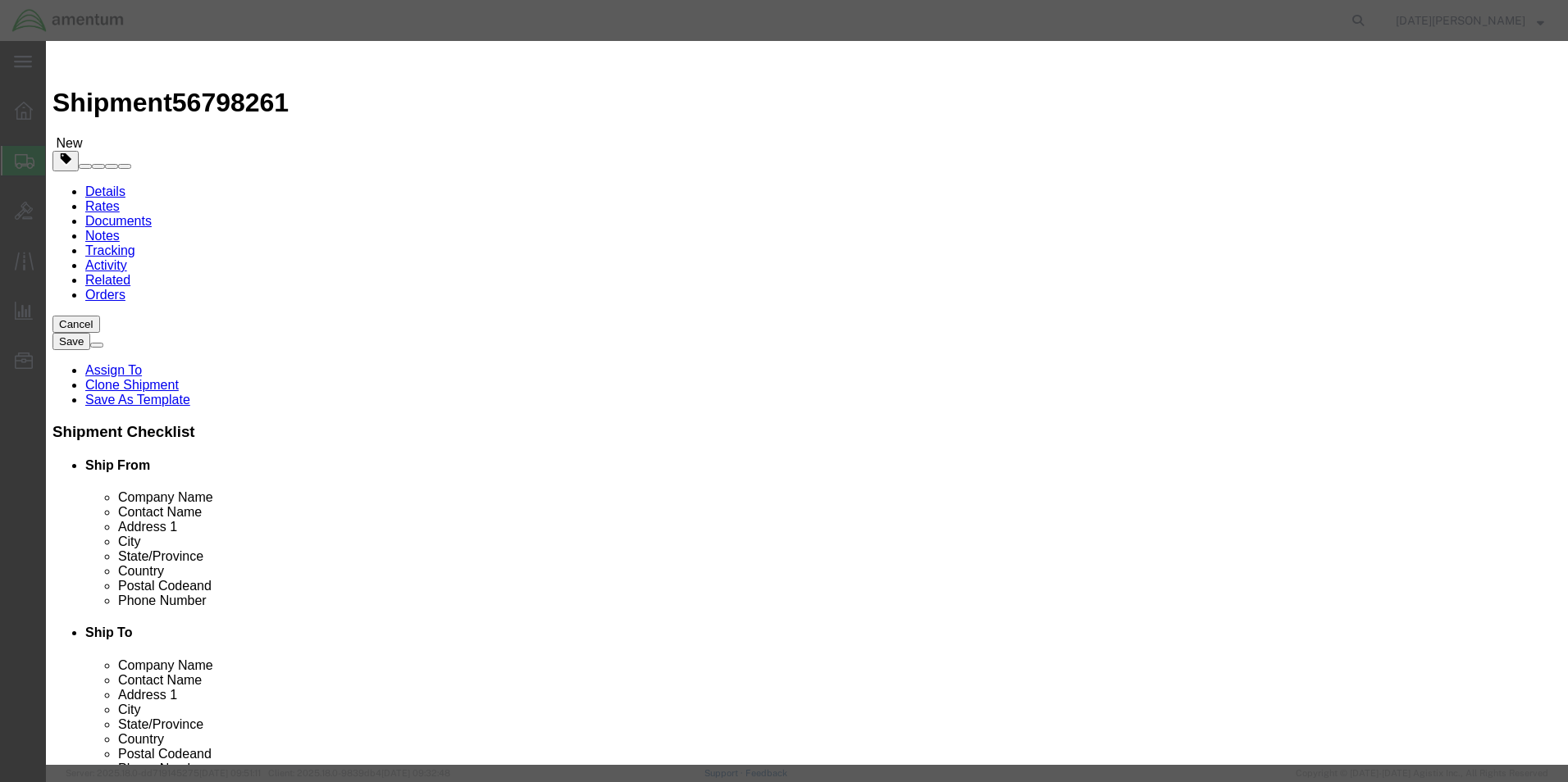
type input "500"
select select "USD"
click button "Save & Close"
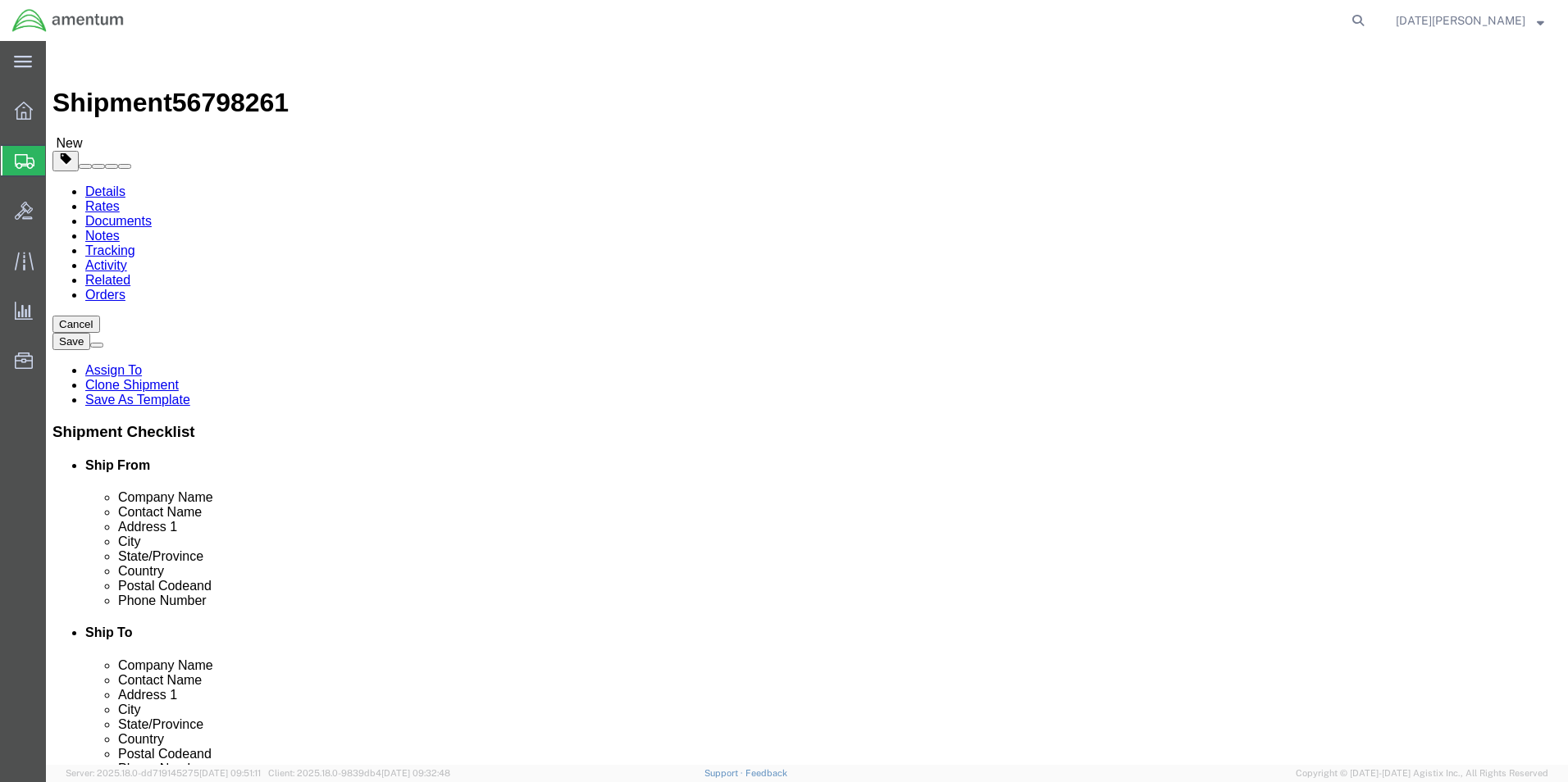
click button "Rate Shipment"
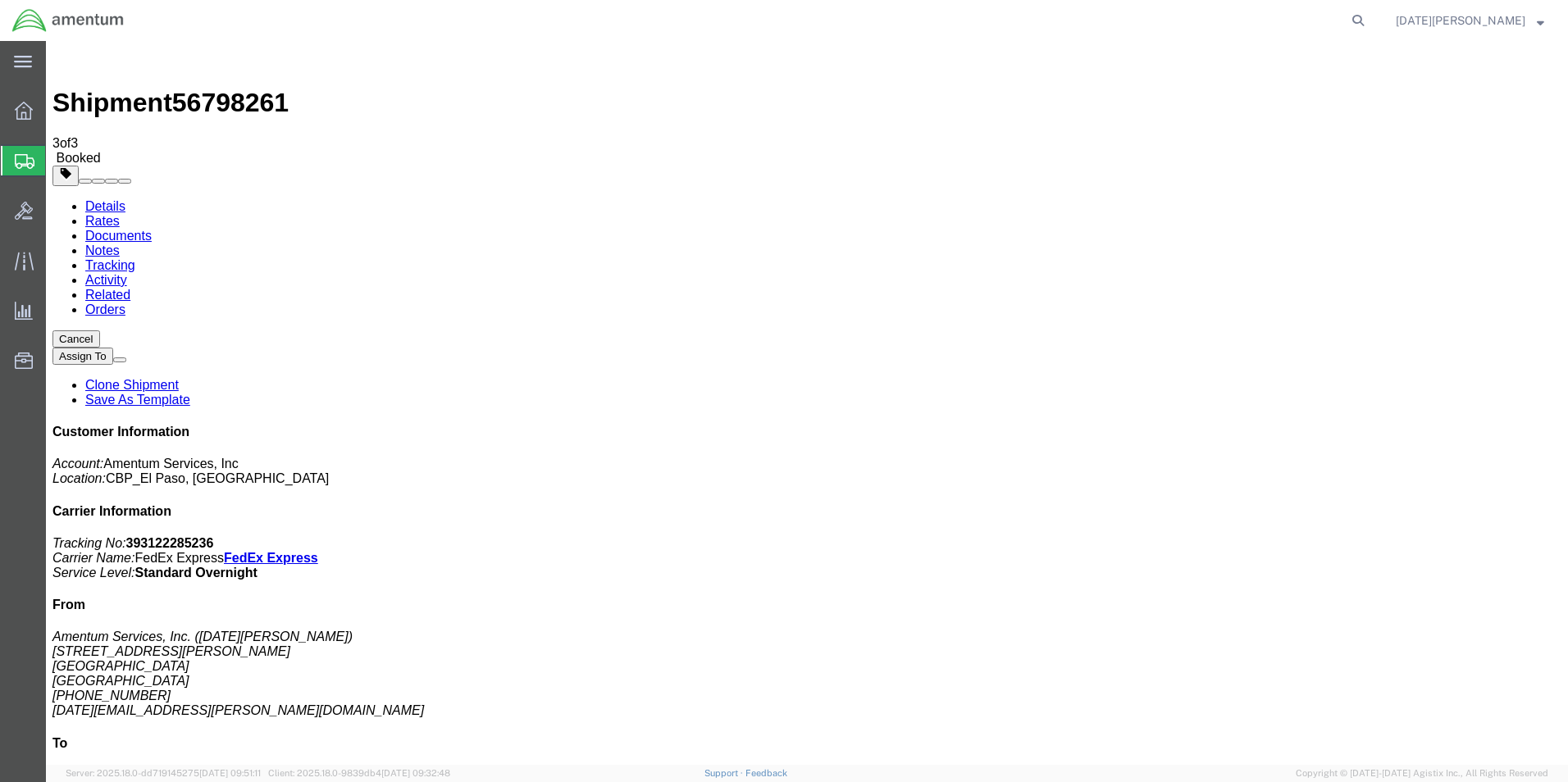
drag, startPoint x: 795, startPoint y: 600, endPoint x: 719, endPoint y: 509, distance: 118.6
